Goal: Information Seeking & Learning: Learn about a topic

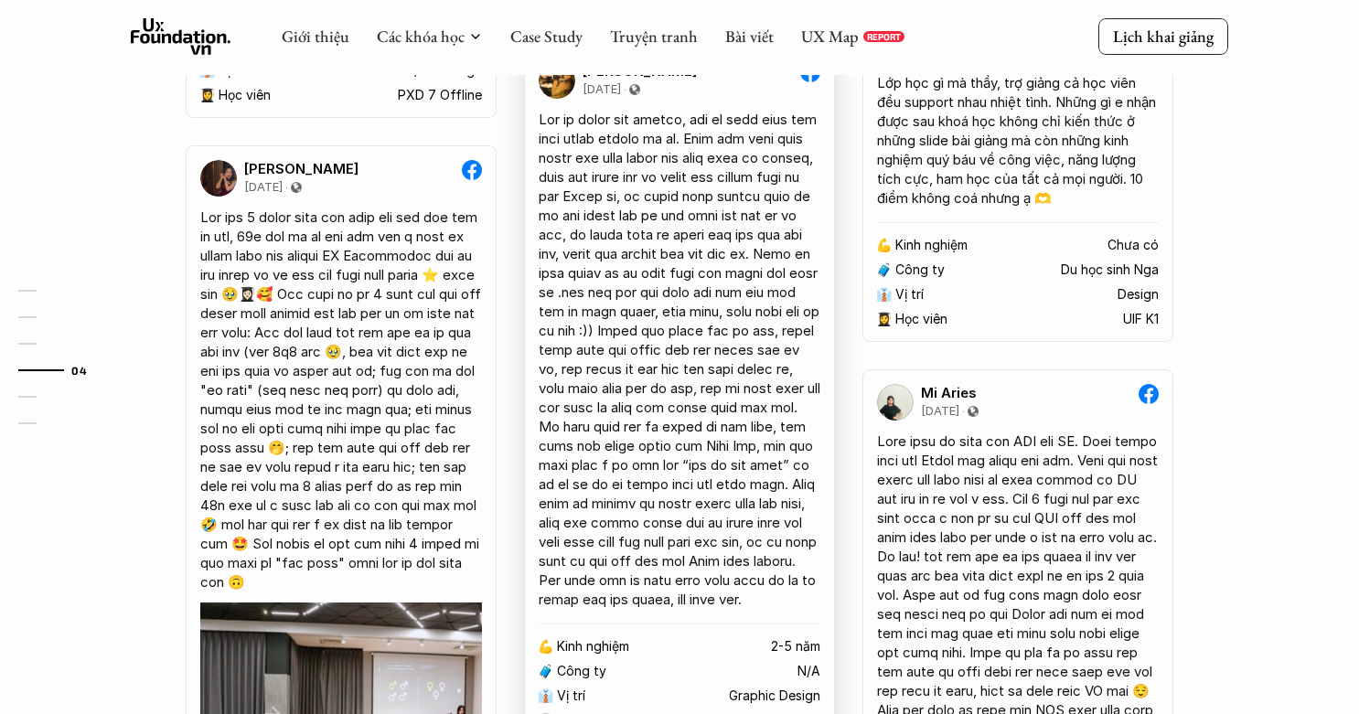
scroll to position [3305, 0]
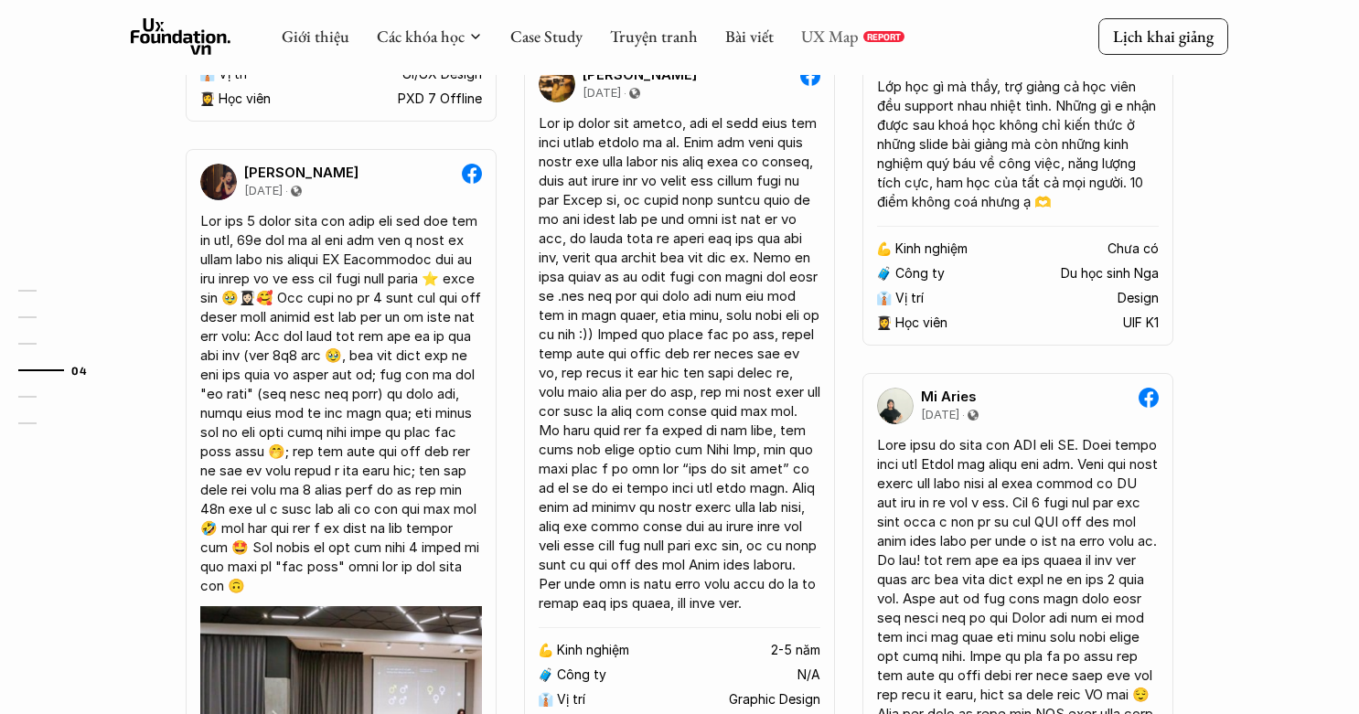
click at [830, 33] on link "UX Map" at bounding box center [830, 36] width 58 height 21
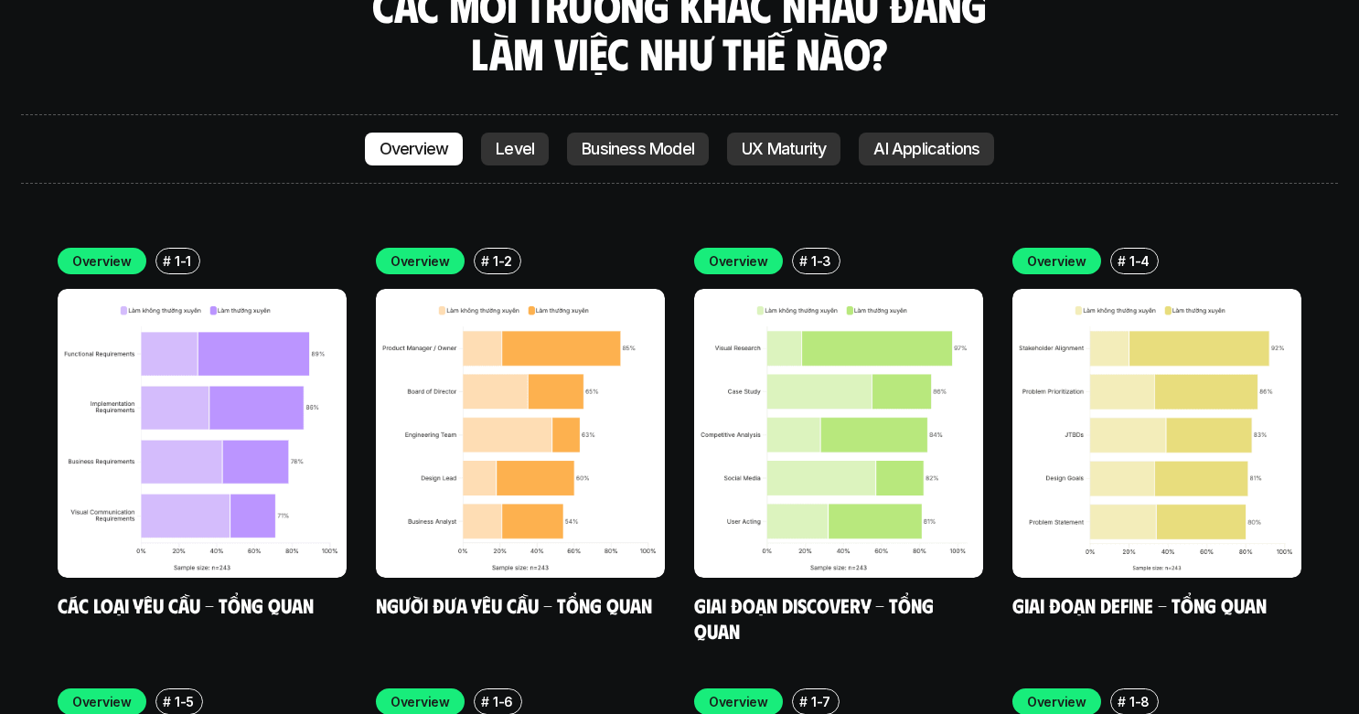
scroll to position [5179, 0]
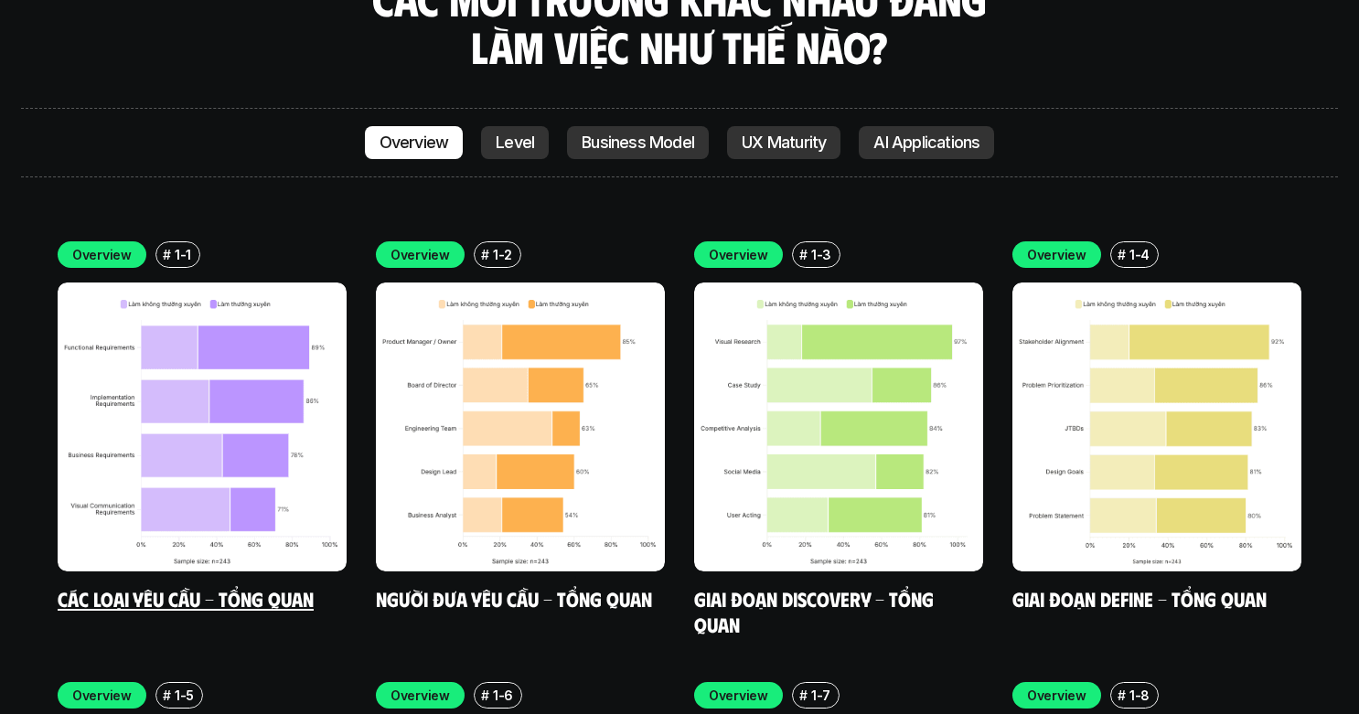
click at [245, 296] on img at bounding box center [202, 427] width 289 height 289
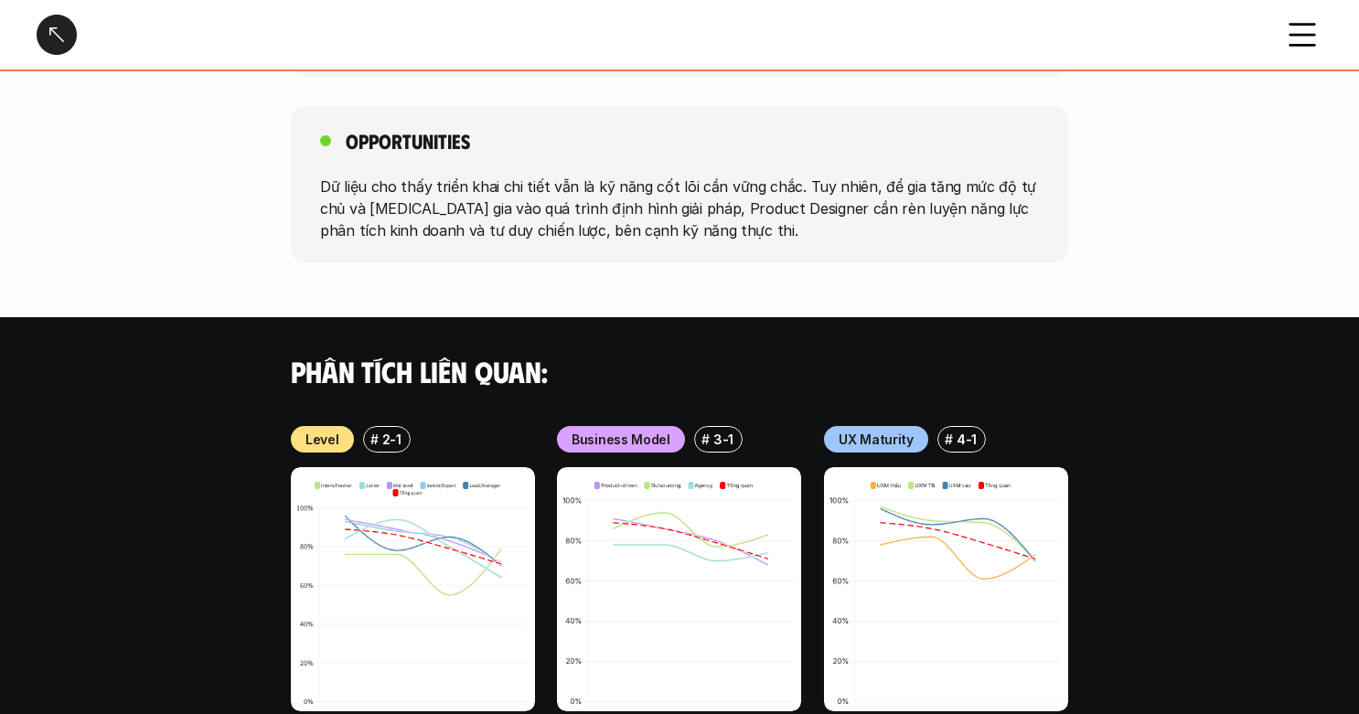
scroll to position [1809, 0]
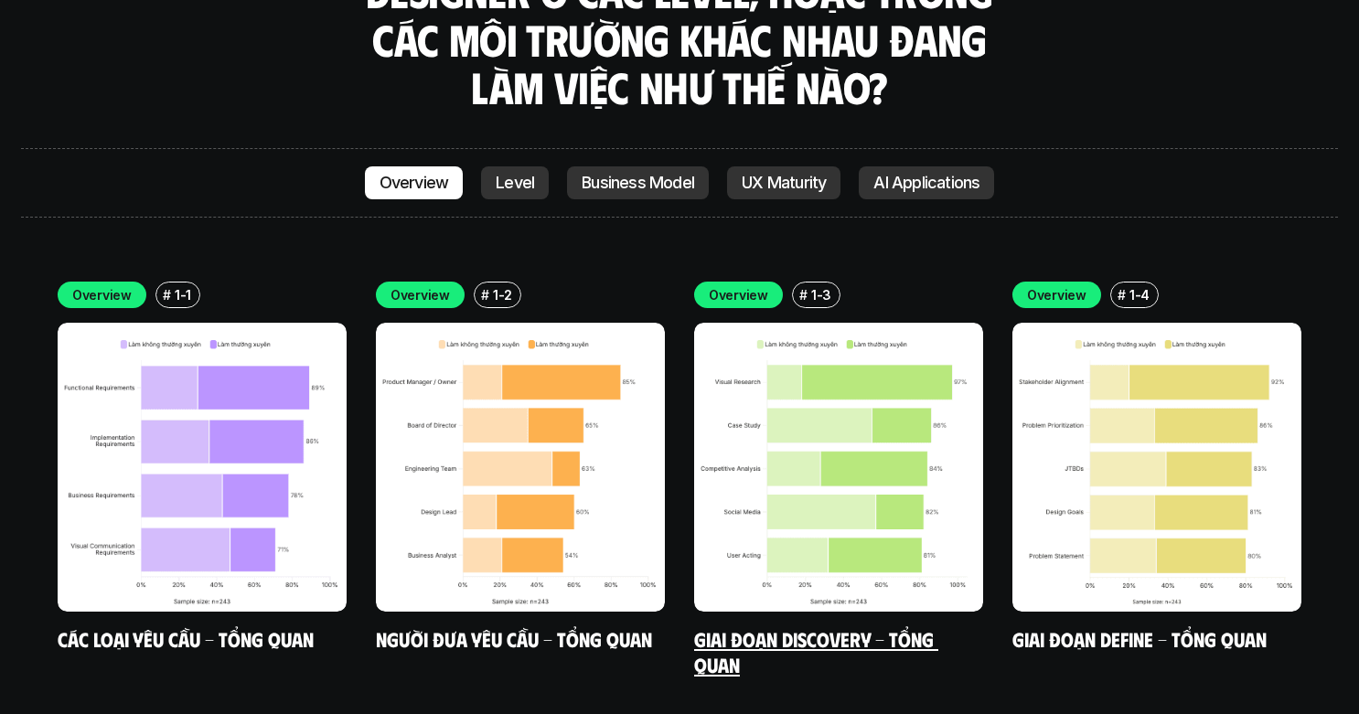
scroll to position [5137, 0]
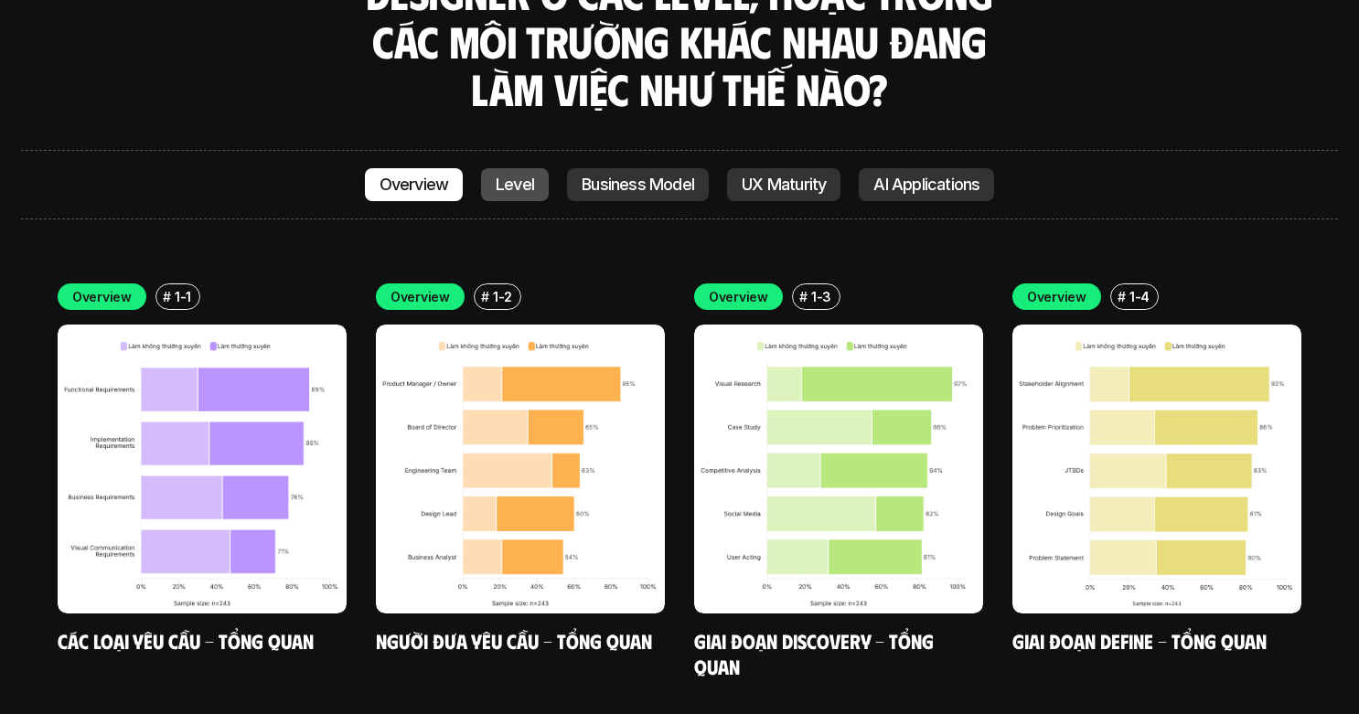
click at [517, 176] on p "Level" at bounding box center [515, 185] width 38 height 18
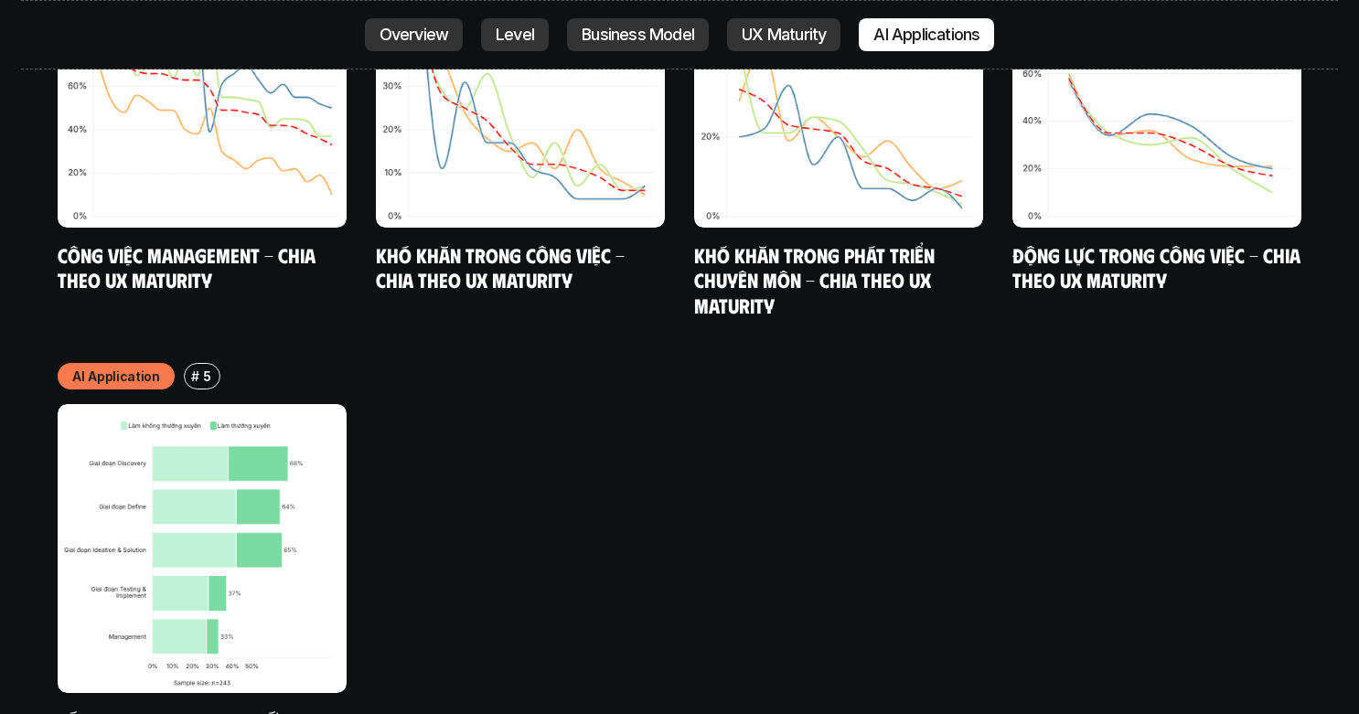
scroll to position [9521, 0]
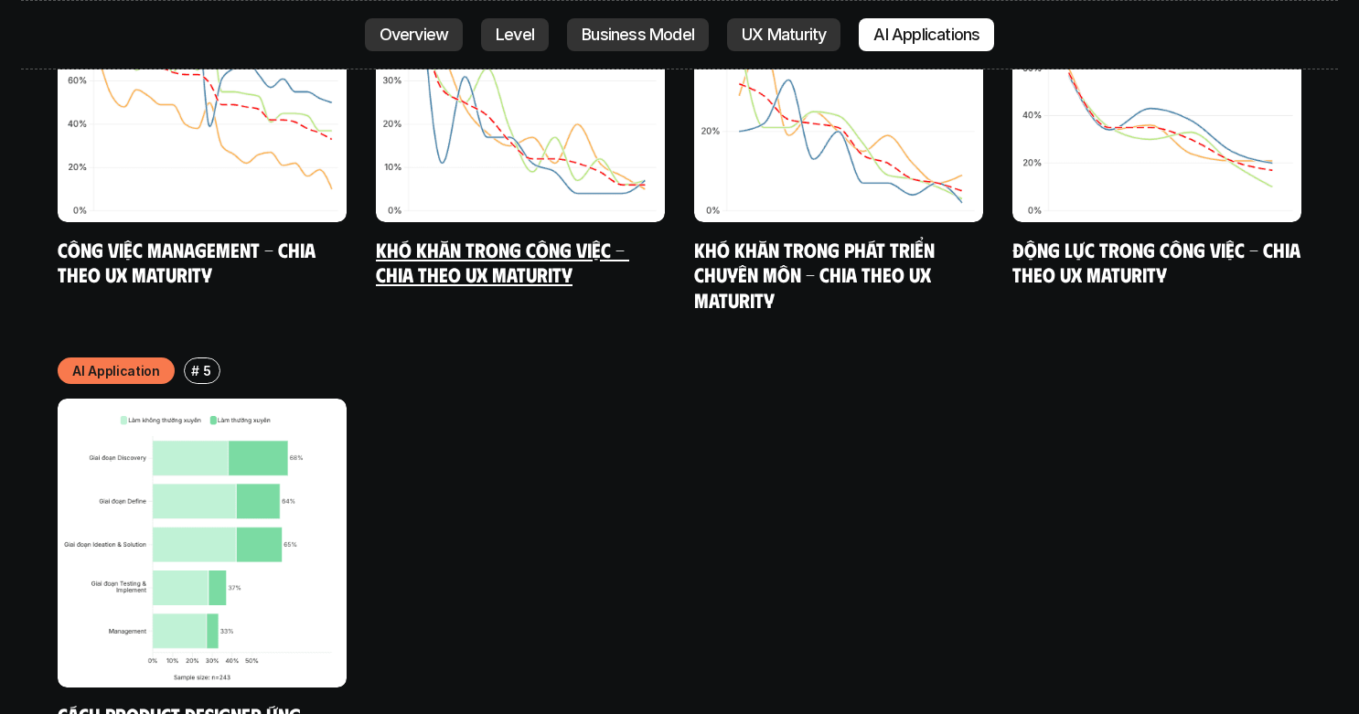
click at [561, 237] on link "Khó khăn trong công việc - Chia theo UX Maturity" at bounding box center [502, 262] width 253 height 50
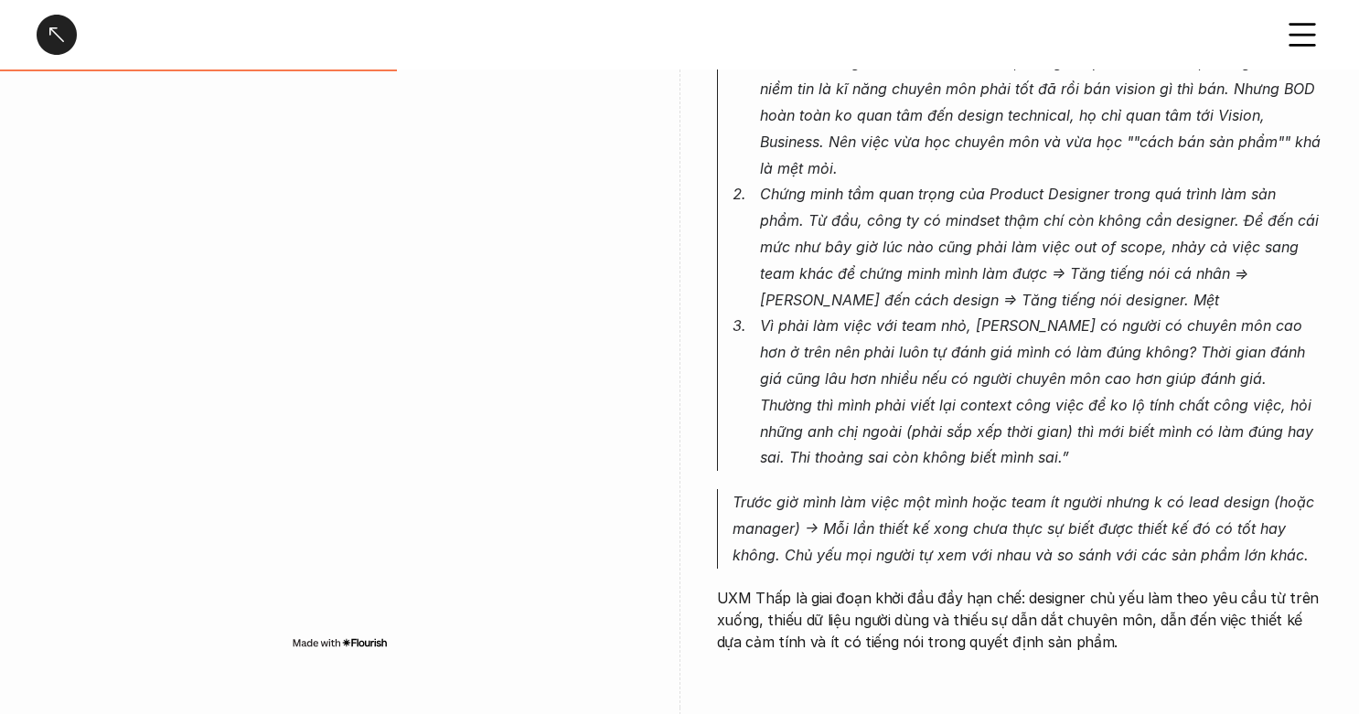
scroll to position [1439, 0]
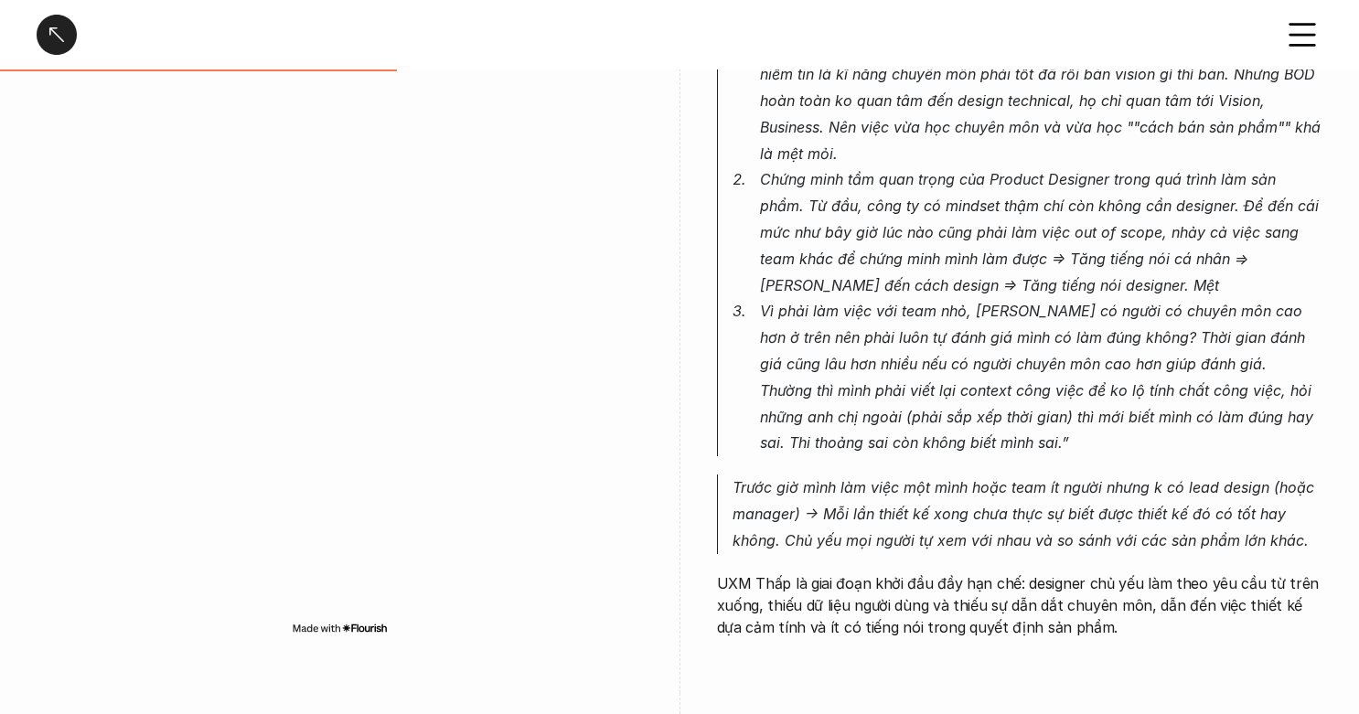
click at [48, 27] on div at bounding box center [57, 35] width 40 height 40
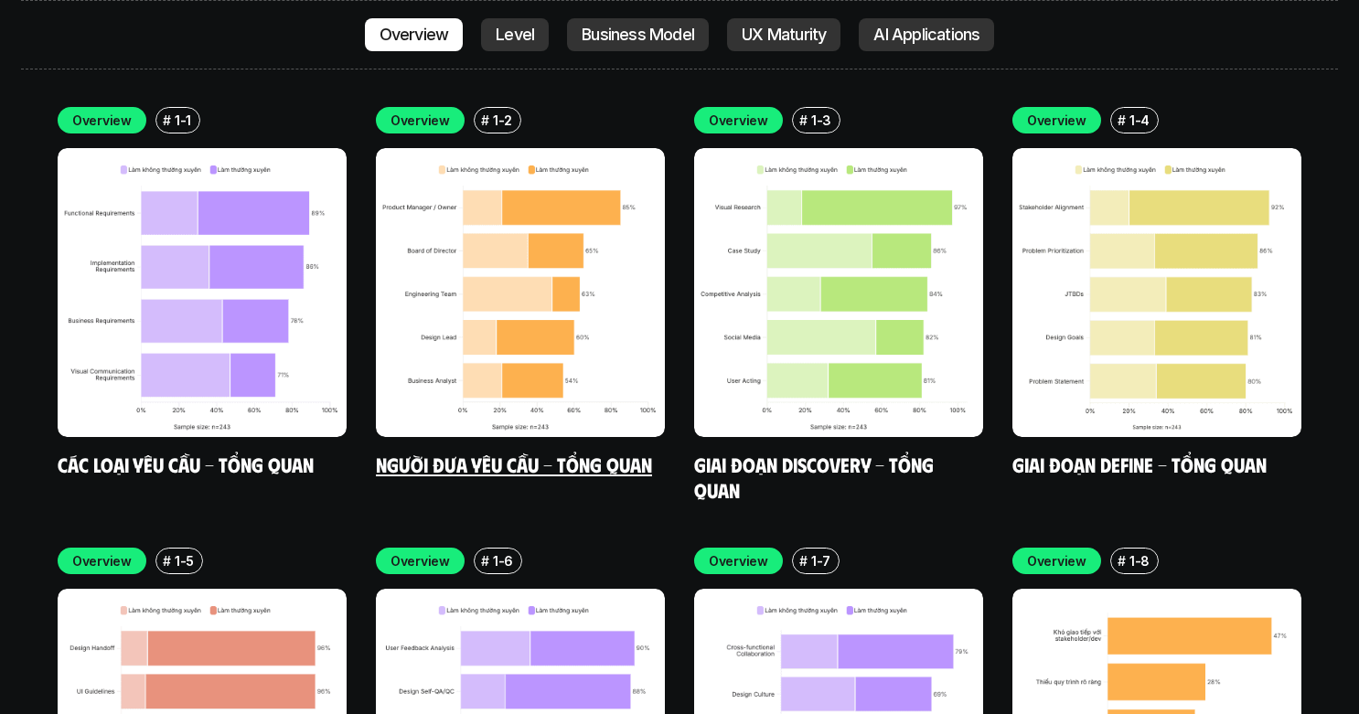
scroll to position [5324, 0]
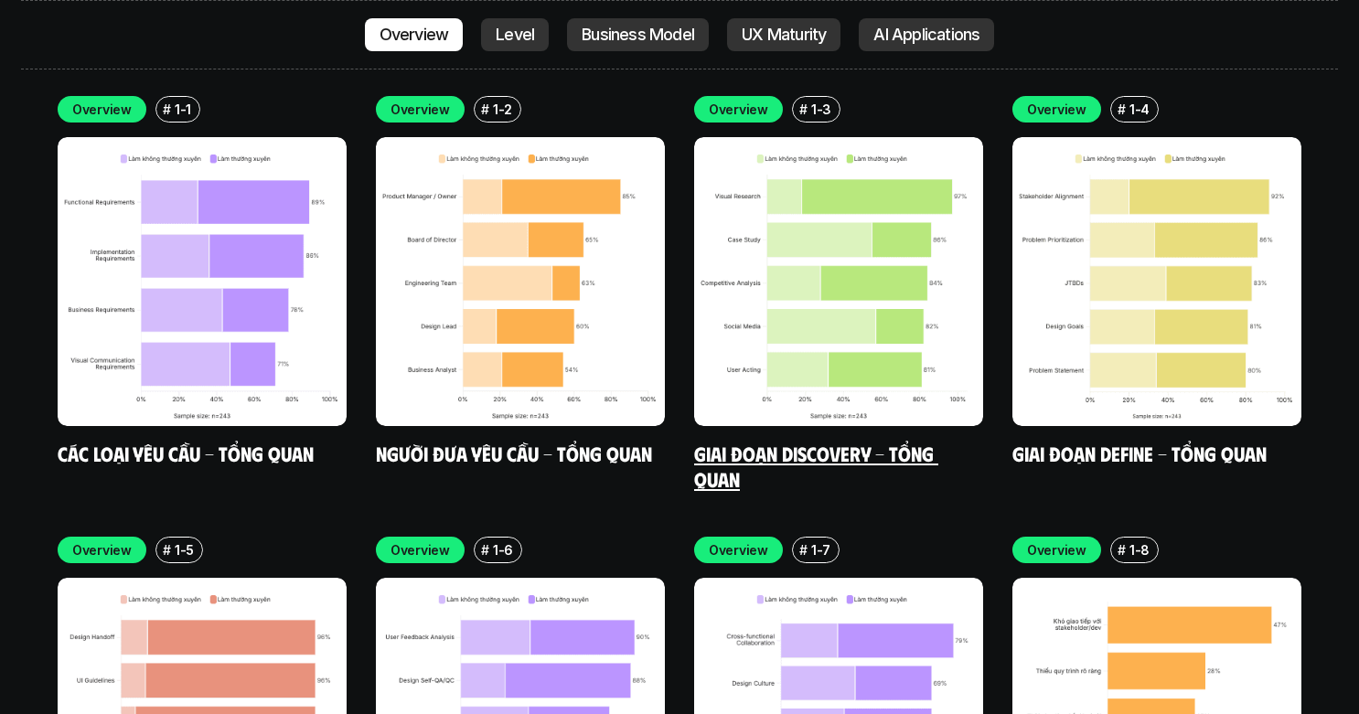
click at [840, 212] on img at bounding box center [838, 281] width 289 height 289
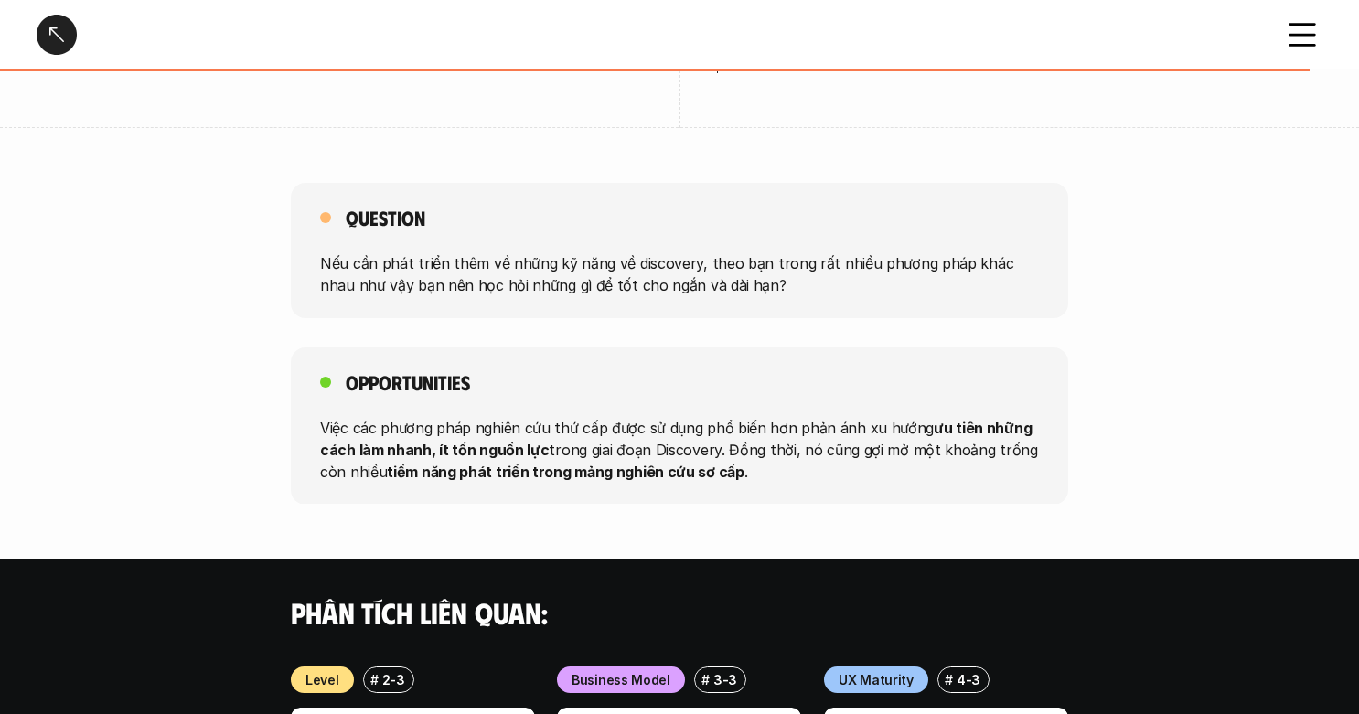
scroll to position [2158, 0]
